Goal: Task Accomplishment & Management: Complete application form

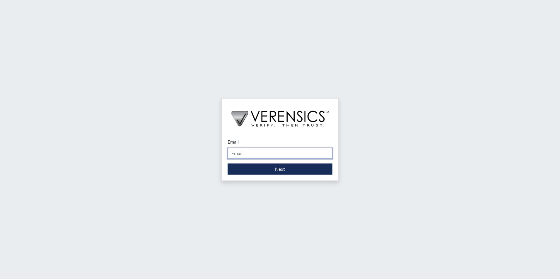
click at [247, 153] on input "Email" at bounding box center [279, 153] width 105 height 11
type input "[EMAIL_ADDRESS][PERSON_NAME][DOMAIN_NAME]"
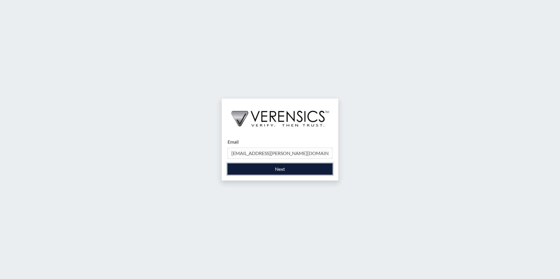
click at [262, 173] on button "Next" at bounding box center [279, 169] width 105 height 11
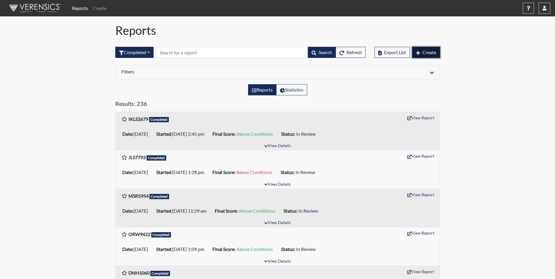
click at [425, 53] on span "Create" at bounding box center [430, 52] width 14 height 6
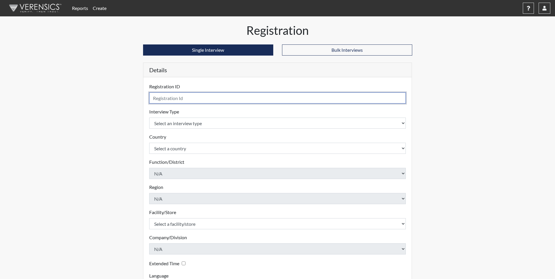
click at [174, 100] on input "text" at bounding box center [277, 98] width 257 height 11
type input "JLS7793"
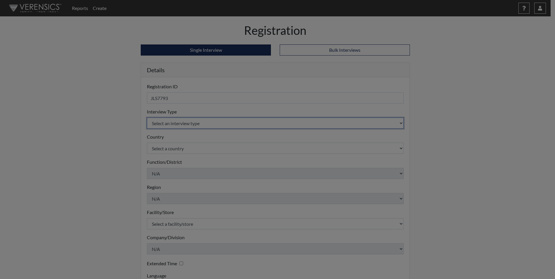
click at [172, 122] on body "Reports Create Help Center × Verensics Best Practices How to successfully use t…" at bounding box center [277, 139] width 555 height 279
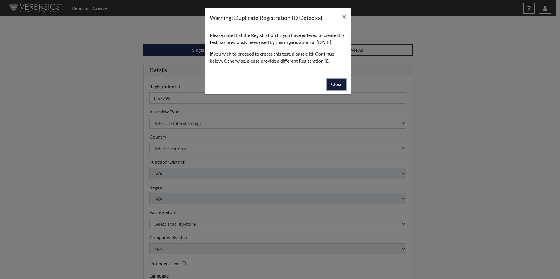
click at [340, 90] on button "Close" at bounding box center [336, 84] width 19 height 11
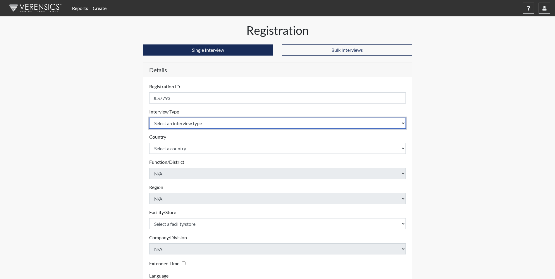
click at [201, 125] on select "Select an interview type Corrections Pre-Employment" at bounding box center [277, 123] width 257 height 11
select select "ff733e93-e1bf-11ea-9c9f-0eff0cf7eb8f"
click at [149, 118] on select "Select an interview type Corrections Pre-Employment" at bounding box center [277, 123] width 257 height 11
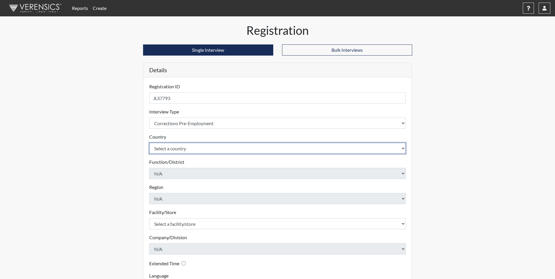
click at [189, 150] on select "Select a country [GEOGRAPHIC_DATA] [GEOGRAPHIC_DATA]" at bounding box center [277, 148] width 257 height 11
select select "united-states-of-[GEOGRAPHIC_DATA]"
click at [149, 143] on select "Select a country [GEOGRAPHIC_DATA] [GEOGRAPHIC_DATA]" at bounding box center [277, 148] width 257 height 11
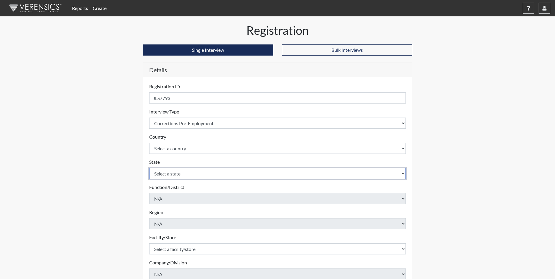
click at [170, 178] on select "Select a state [US_STATE] [US_STATE] [US_STATE] [US_STATE] [US_STATE] [US_STATE…" at bounding box center [277, 173] width 257 height 11
select select "GA"
click at [149, 168] on select "Select a state [US_STATE] [US_STATE] [US_STATE] [US_STATE] [US_STATE] [US_STATE…" at bounding box center [277, 173] width 257 height 11
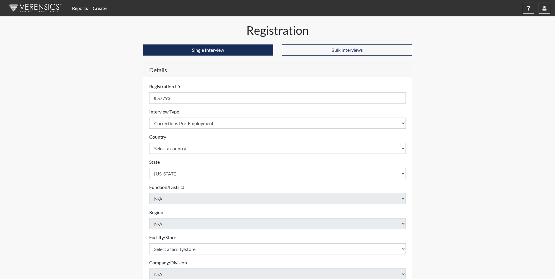
click at [128, 116] on div "Registration Single Interview Bulk Interviews Details Registration ID JLS7793 P…" at bounding box center [278, 188] width 334 height 331
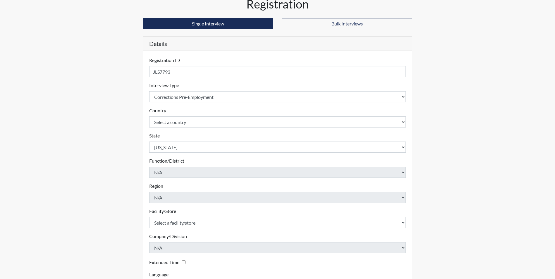
scroll to position [75, 0]
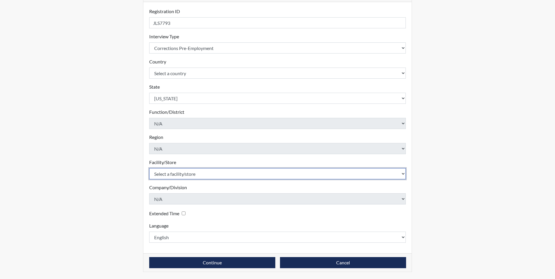
click at [169, 175] on select "Select a facility/store Augusta SMP" at bounding box center [277, 173] width 257 height 11
select select "171ae632-e4c4-4d72-8399-7d980dd64d0f"
click at [149, 168] on select "Select a facility/store Augusta SMP" at bounding box center [277, 173] width 257 height 11
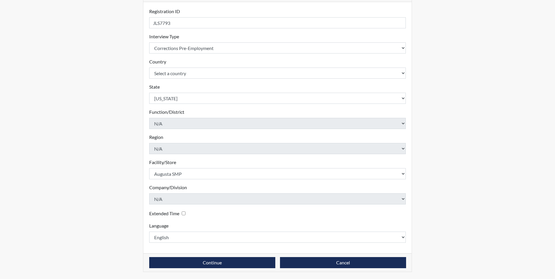
click at [117, 170] on div "Registration Single Interview Bulk Interviews Details Registration ID JLS7793 P…" at bounding box center [278, 113] width 334 height 331
click at [184, 260] on button "Continue" at bounding box center [212, 262] width 126 height 11
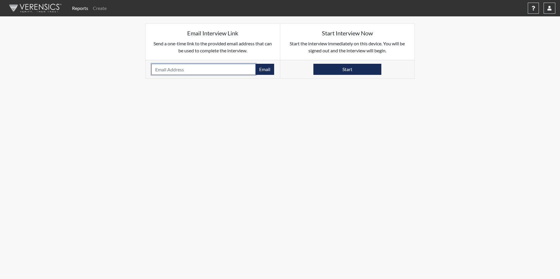
click at [206, 67] on input "email" at bounding box center [203, 69] width 104 height 11
type input "[PERSON_NAME][EMAIL_ADDRESS][DOMAIN_NAME]"
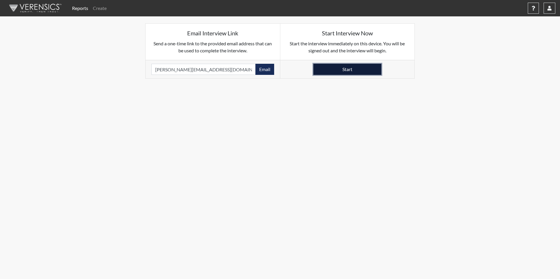
click at [331, 69] on button "Start" at bounding box center [347, 69] width 68 height 11
